Goal: Information Seeking & Learning: Learn about a topic

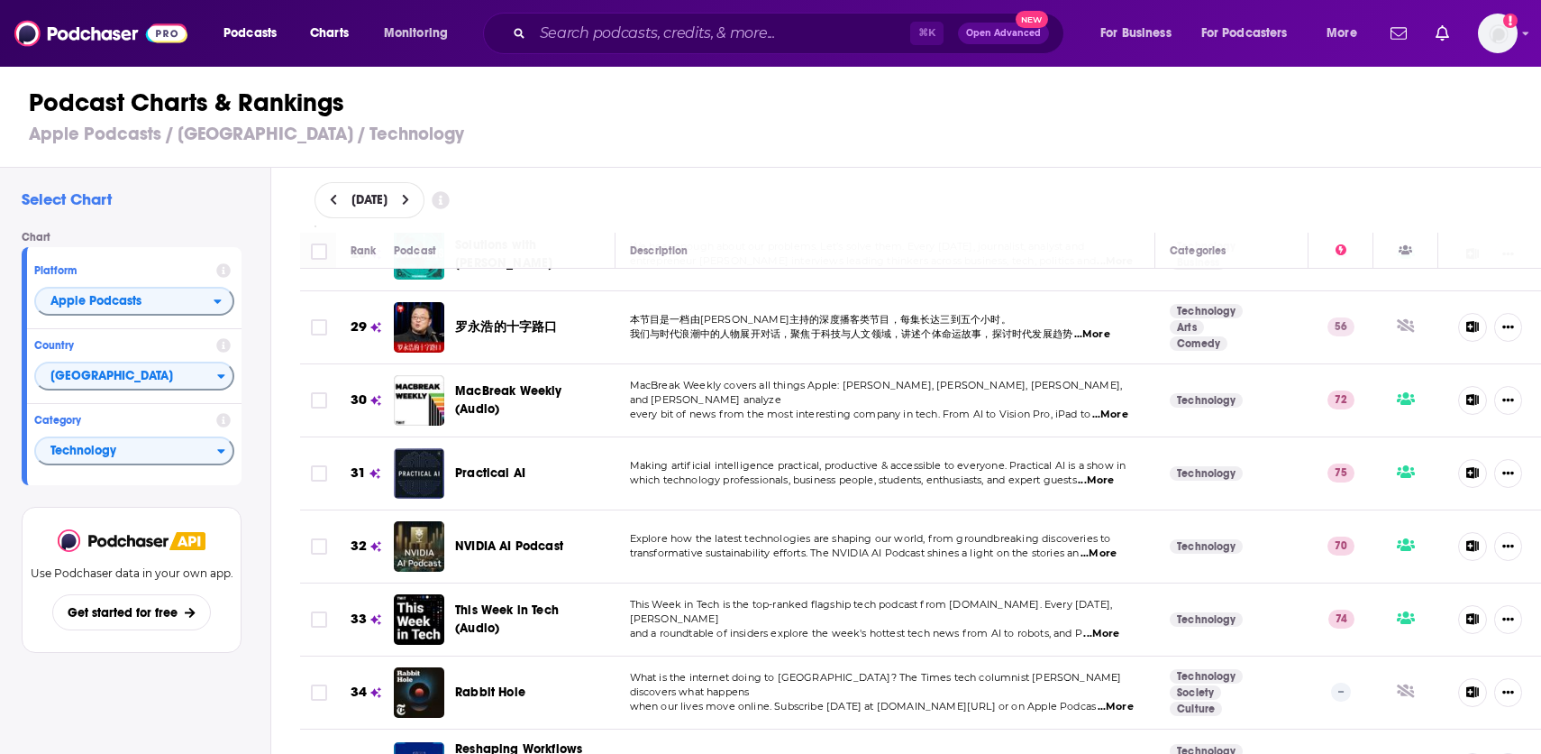
scroll to position [2118, 0]
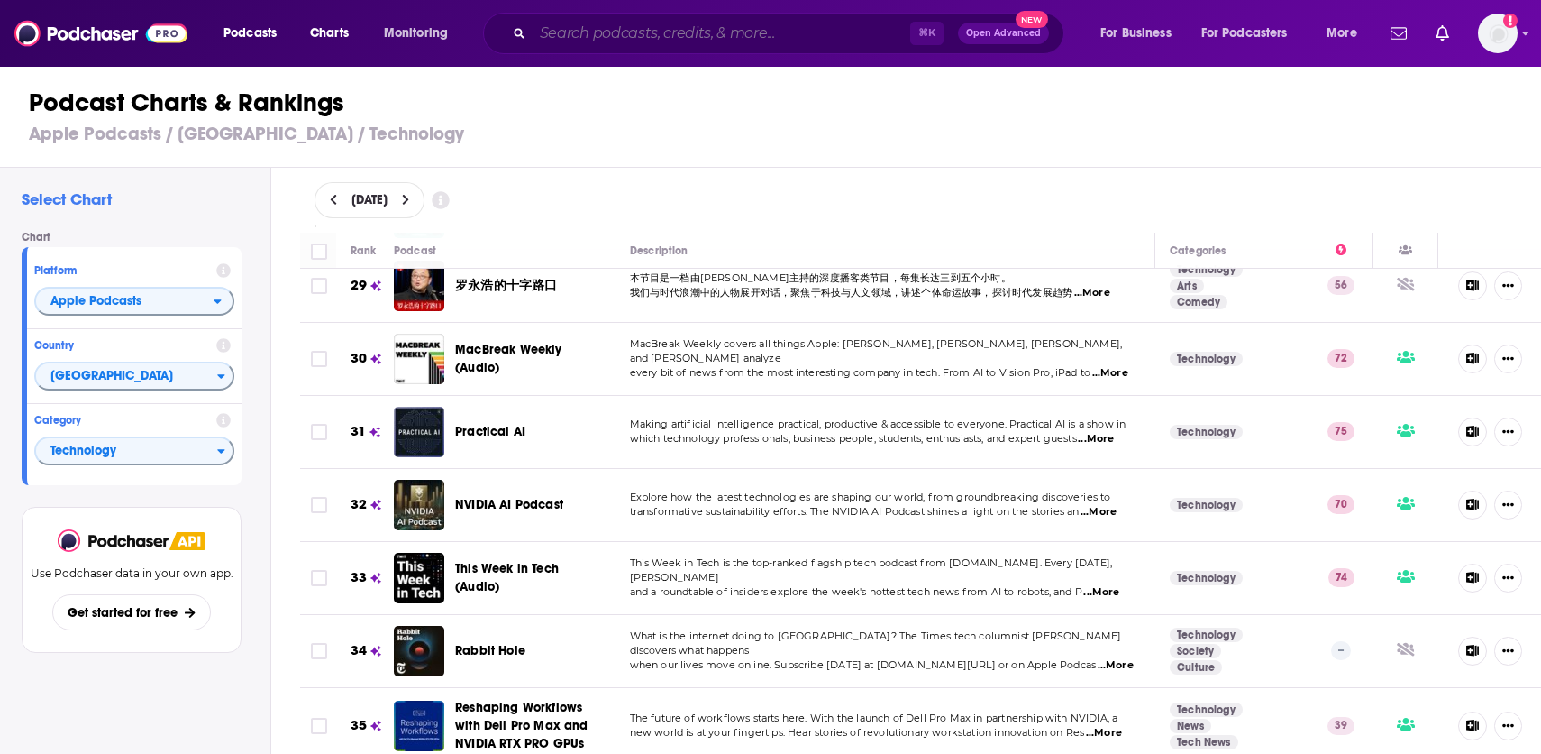
click at [575, 40] on input "Search podcasts, credits, & more..." at bounding box center [722, 33] width 378 height 29
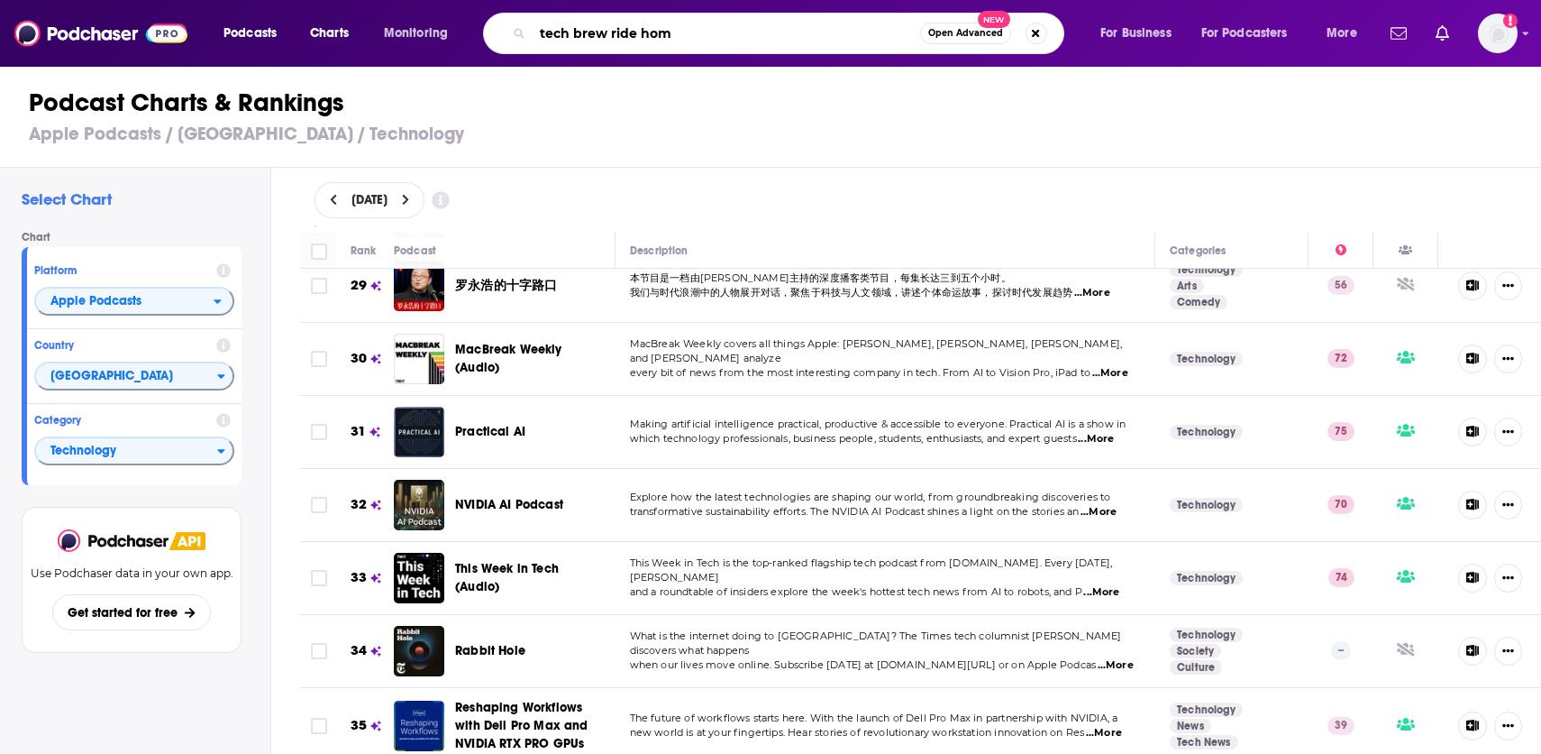
type input "tech brew ride home"
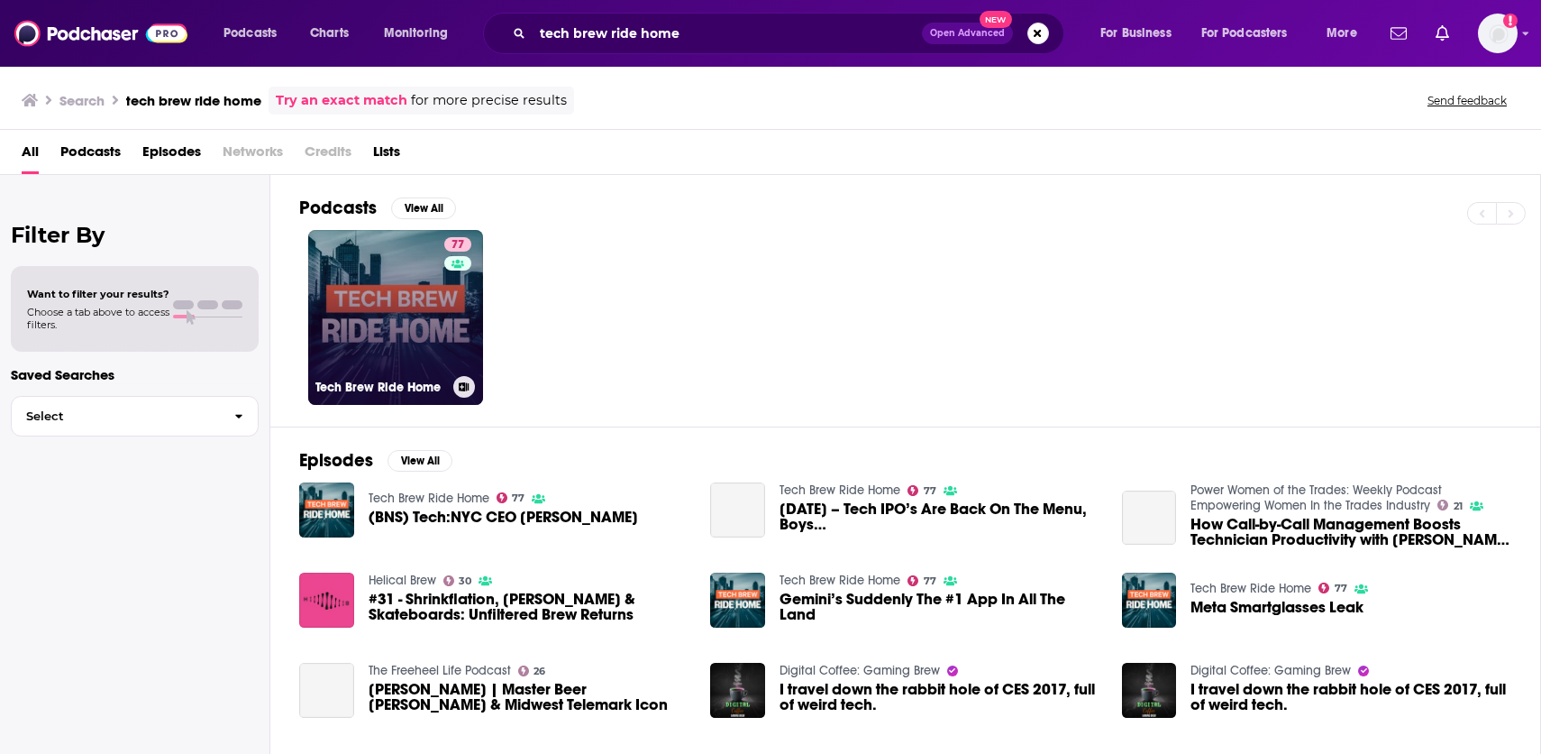
click at [389, 327] on link "77 Tech Brew Ride Home" at bounding box center [395, 317] width 175 height 175
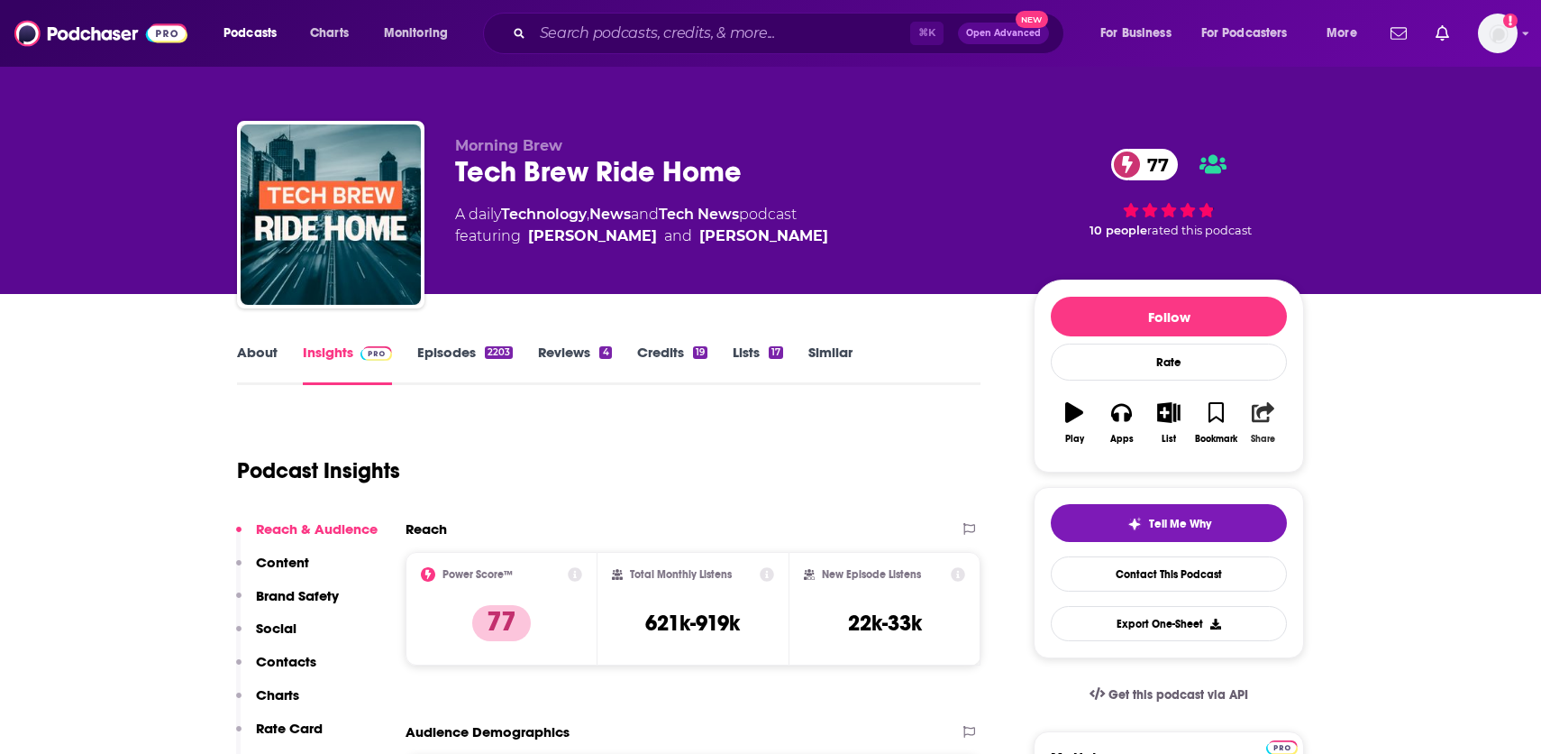
click at [1265, 421] on icon "button" at bounding box center [1263, 412] width 23 height 20
click at [1324, 506] on icon "Show Share dropdown" at bounding box center [1332, 505] width 36 height 14
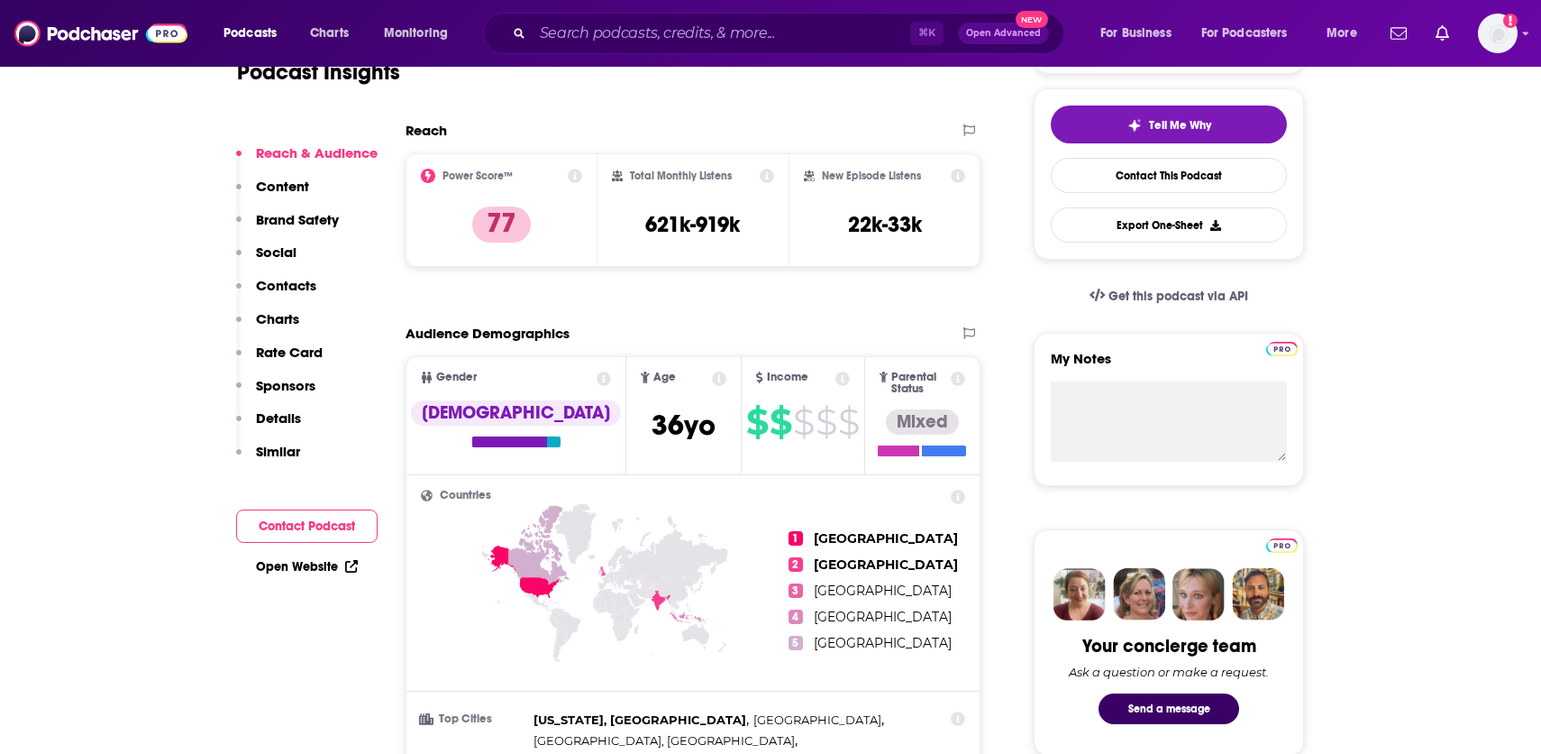
scroll to position [341, 0]
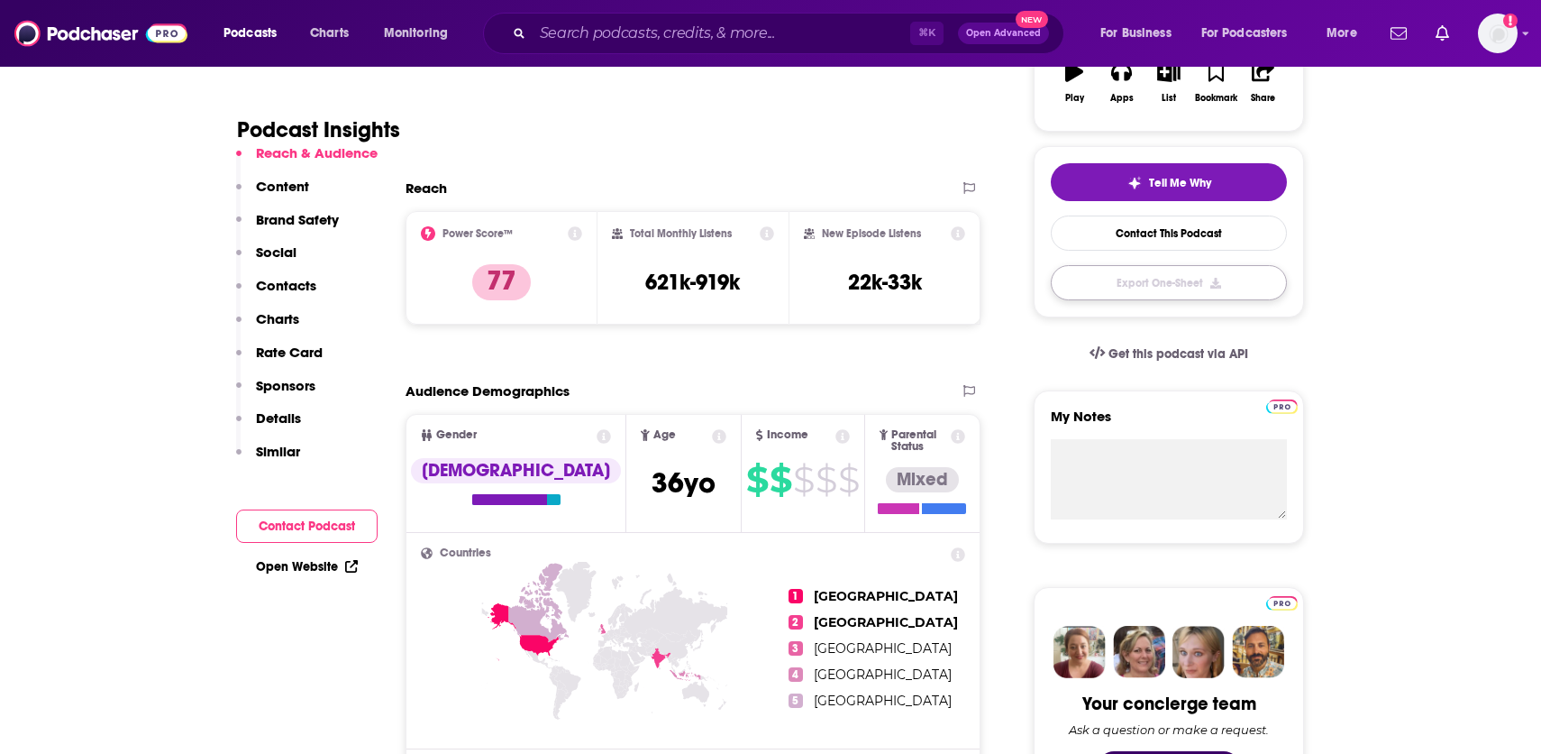
click at [1101, 294] on button "Export One-Sheet" at bounding box center [1169, 282] width 236 height 35
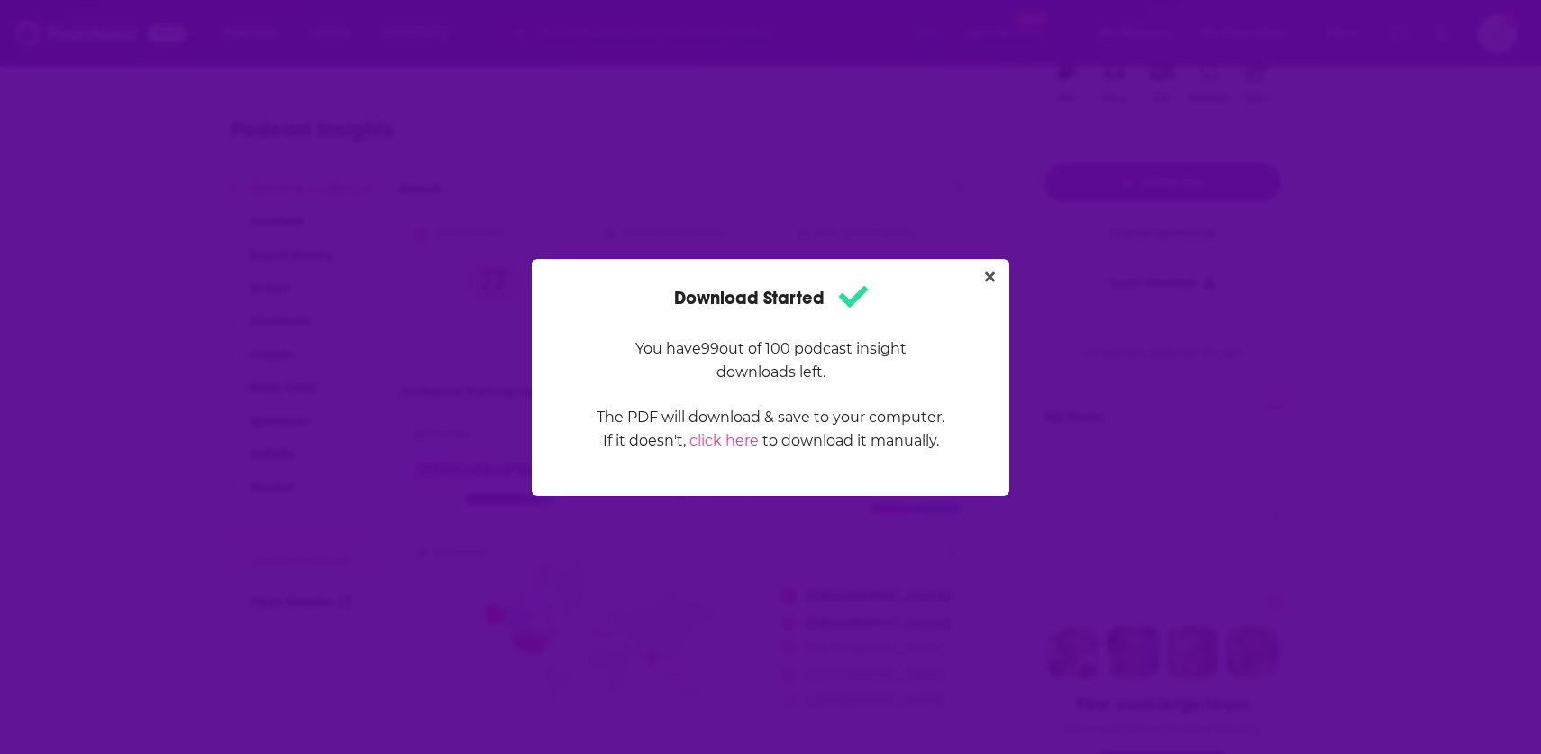
scroll to position [0, 0]
click at [986, 277] on icon "Close" at bounding box center [990, 276] width 10 height 14
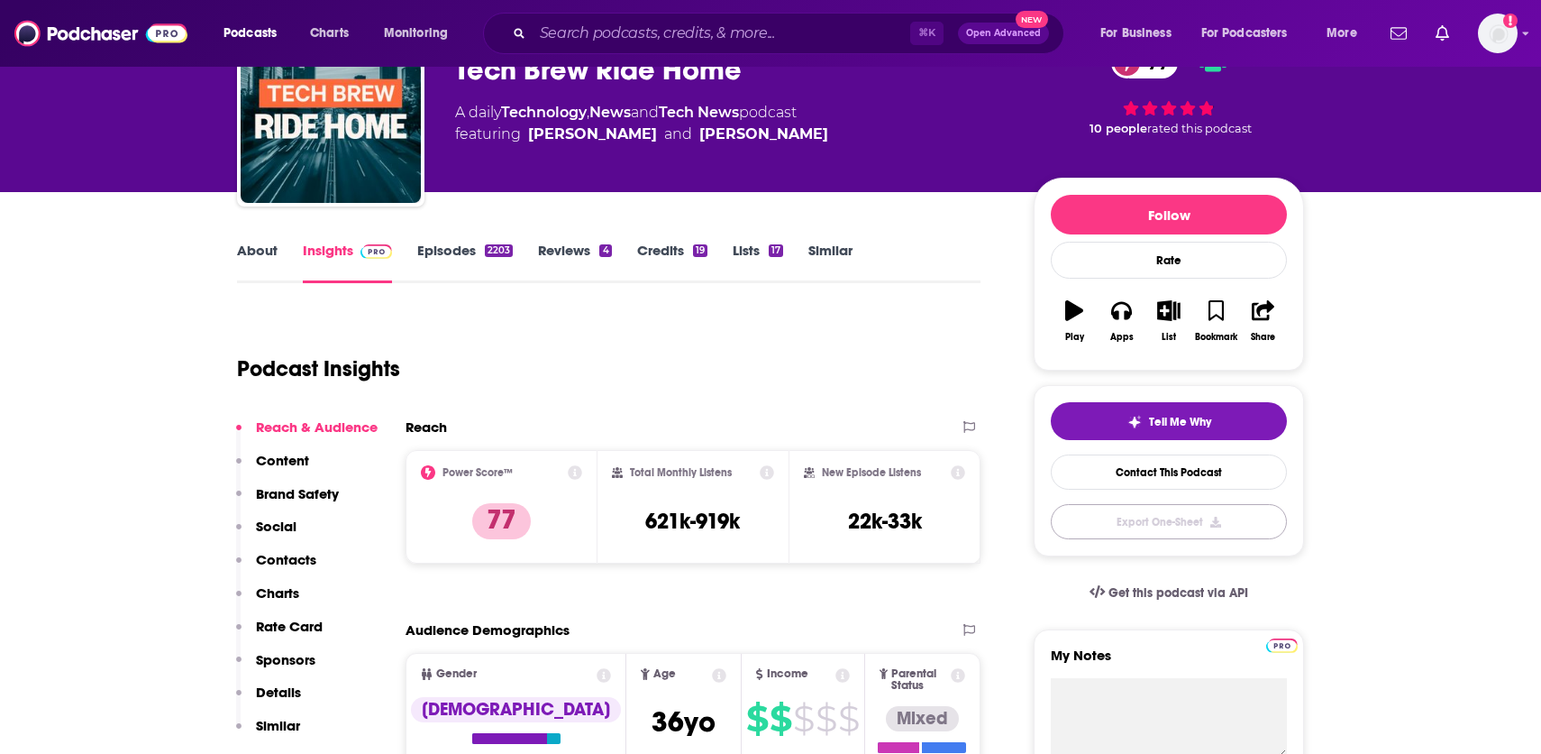
scroll to position [15, 0]
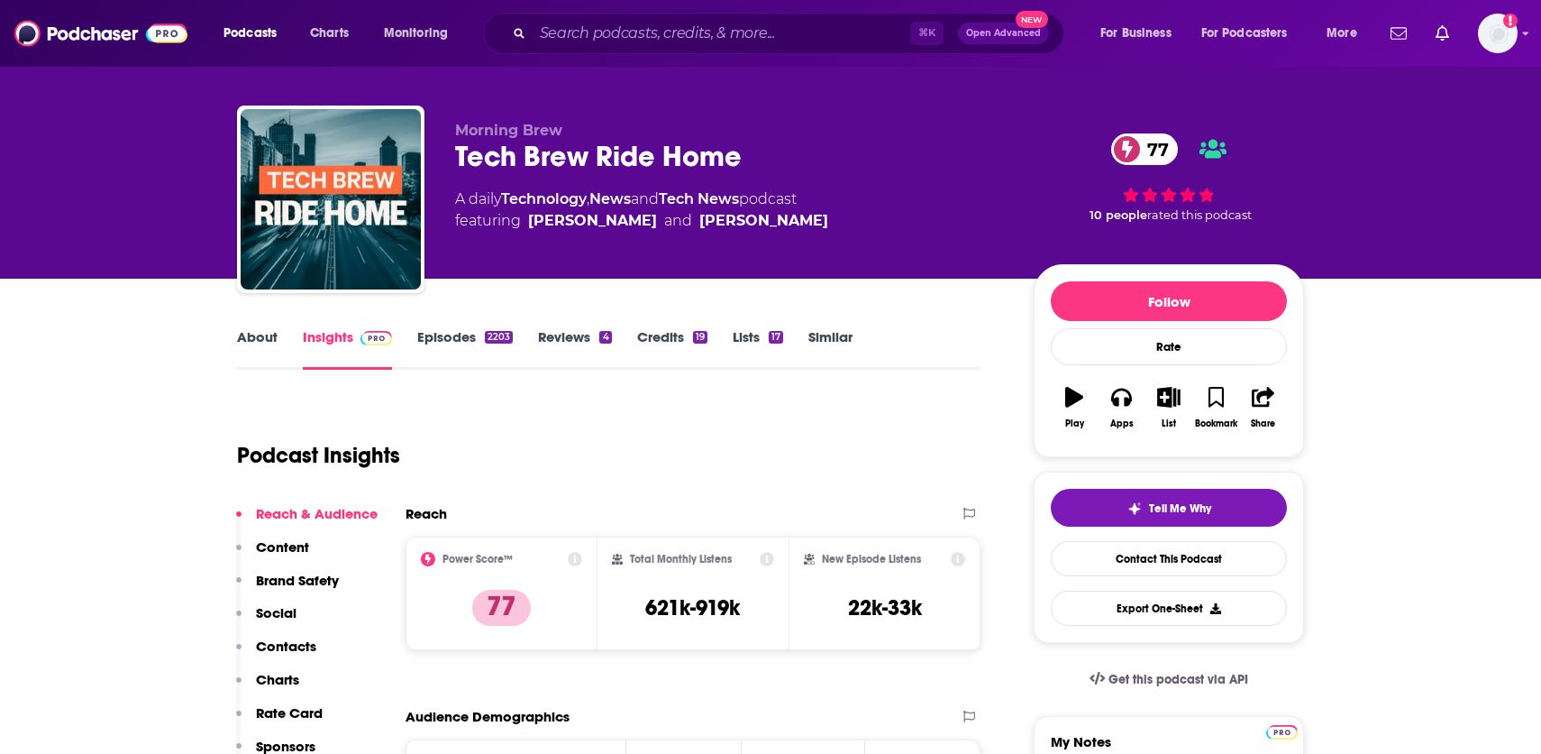
click at [653, 342] on link "Credits 19" at bounding box center [672, 348] width 70 height 41
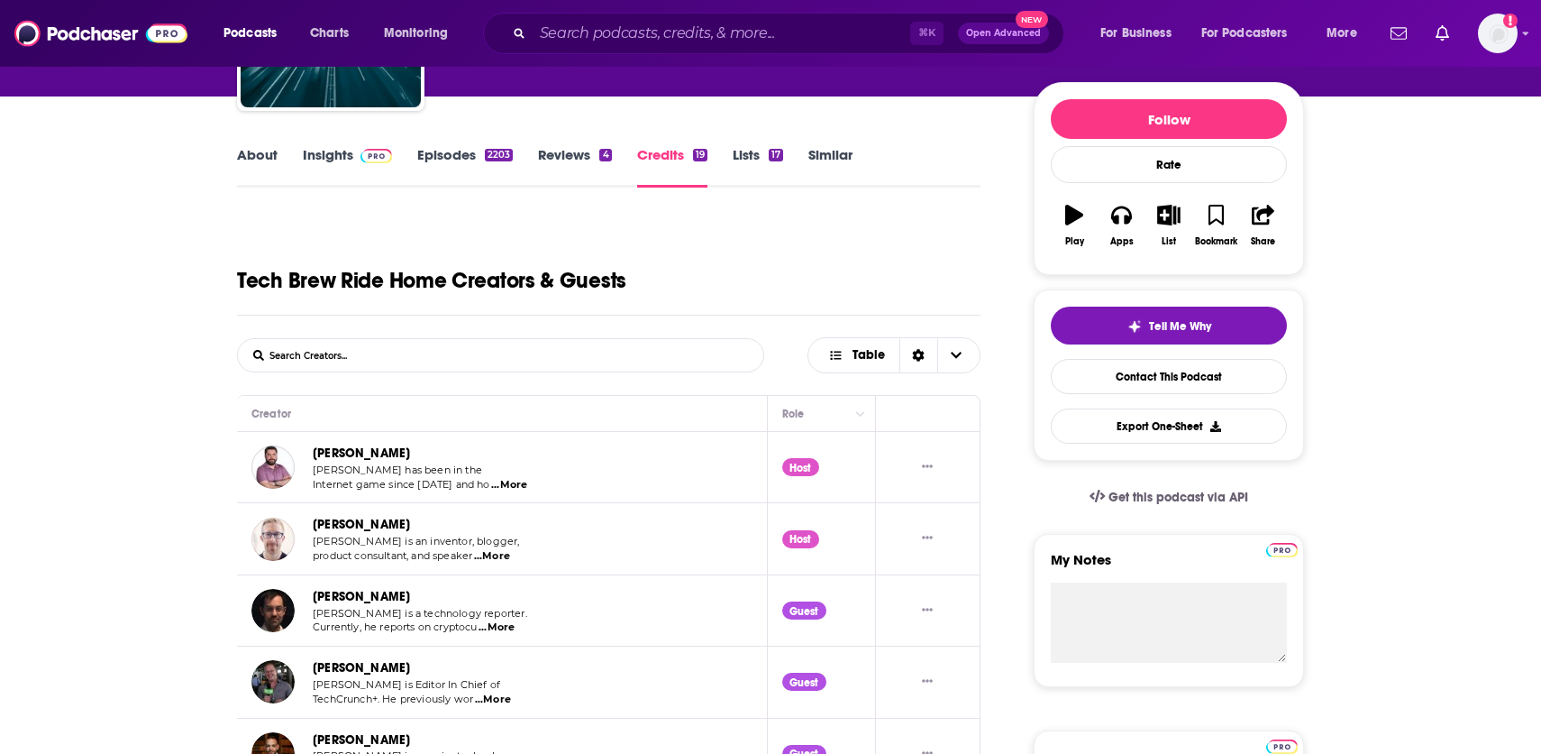
scroll to position [166, 0]
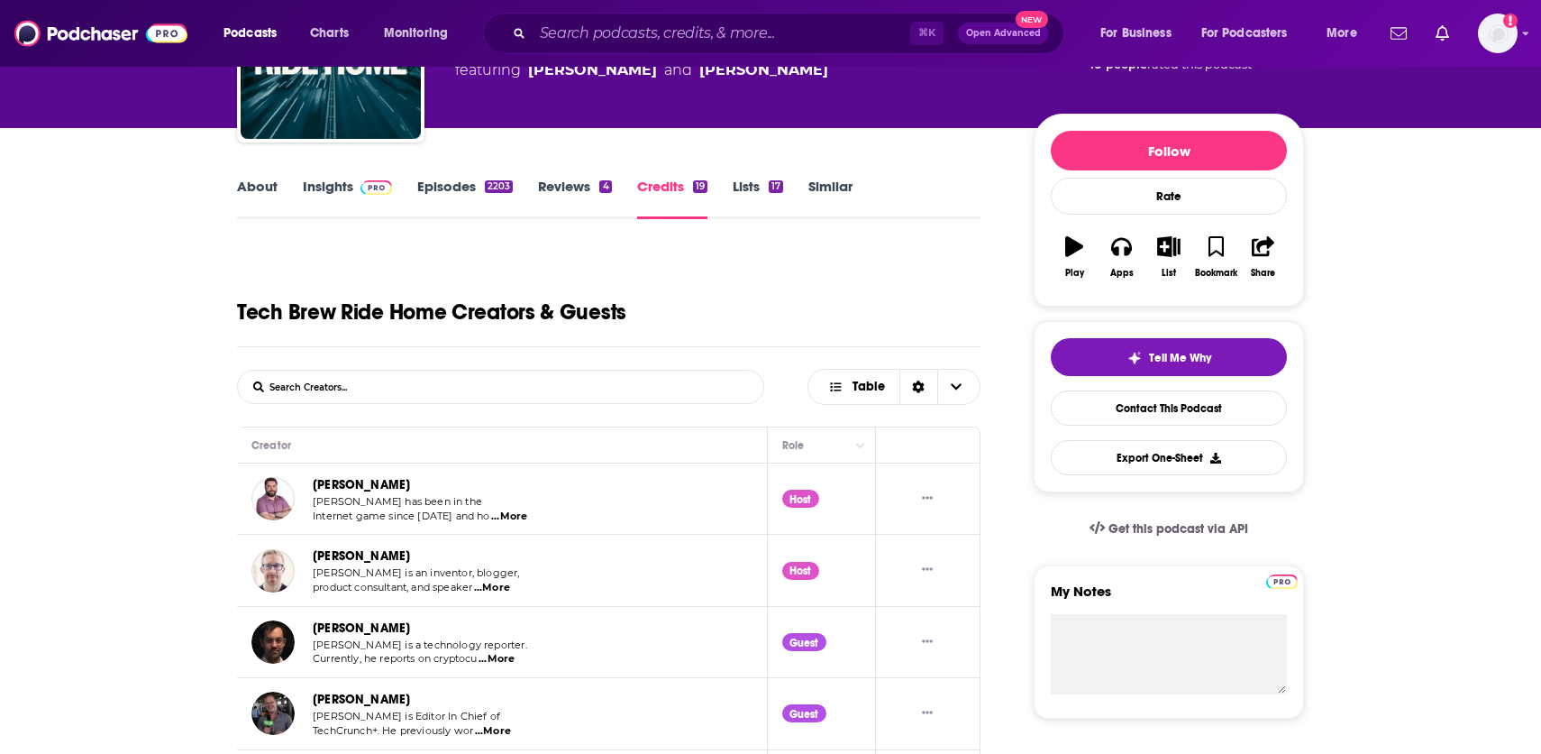
click at [348, 193] on link "Insights" at bounding box center [347, 198] width 89 height 41
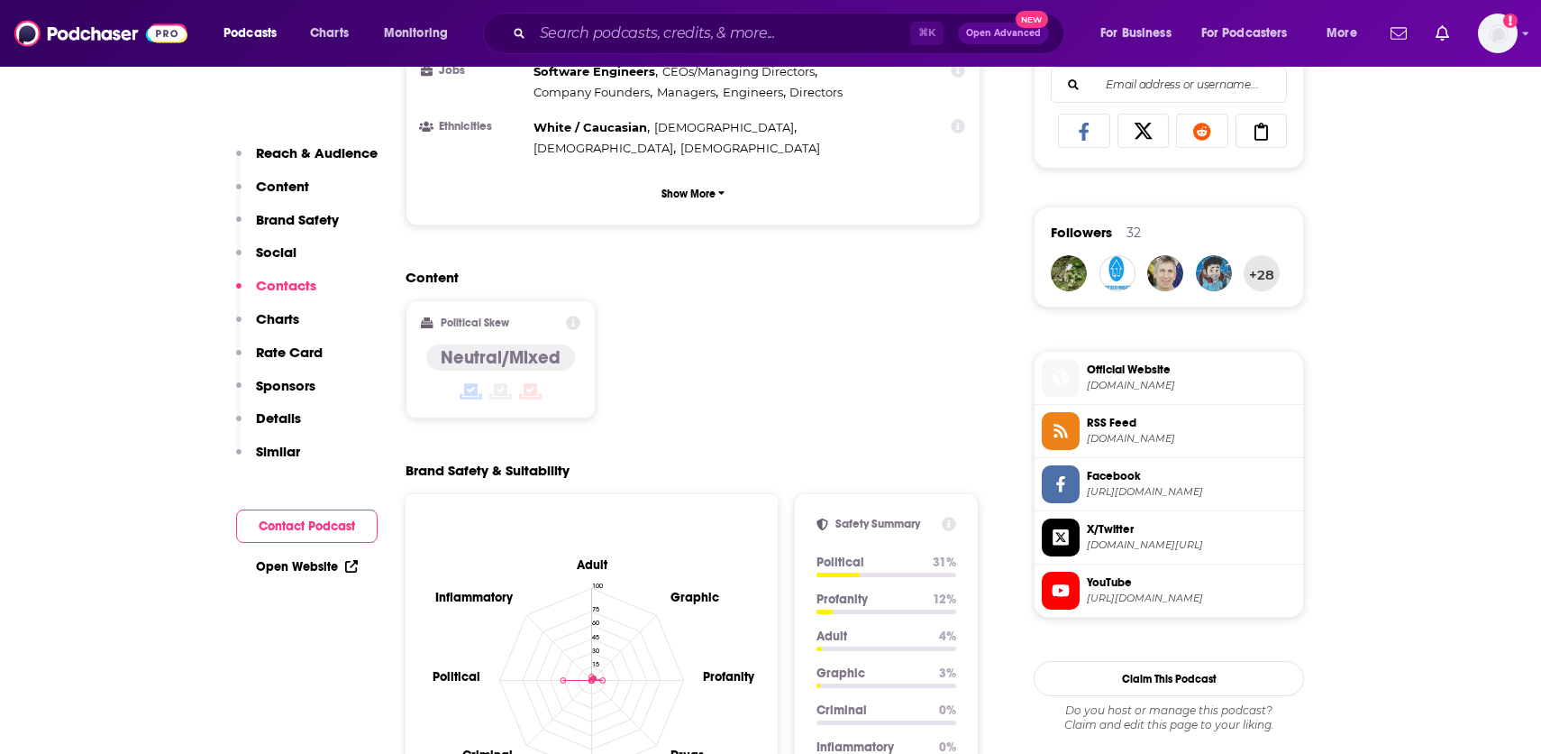
scroll to position [849, 0]
